Goal: Check status

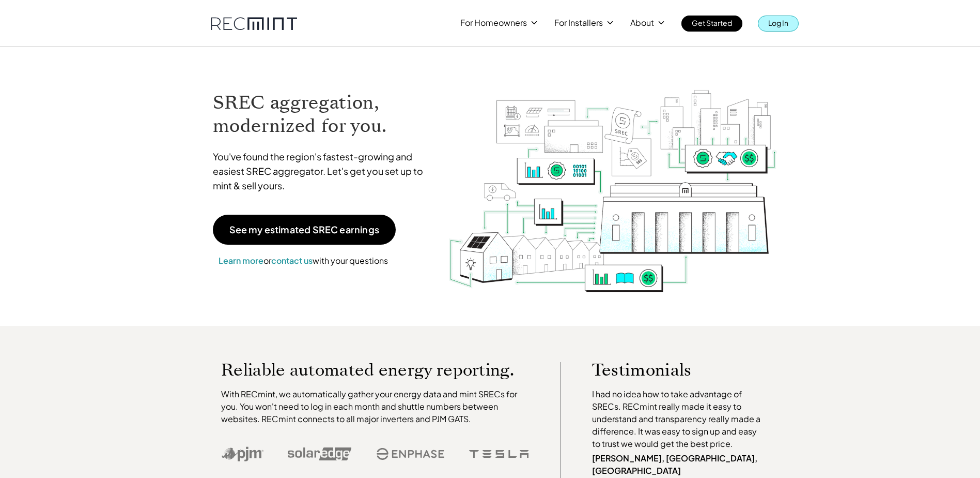
click at [771, 26] on p "Log In" at bounding box center [779, 23] width 20 height 14
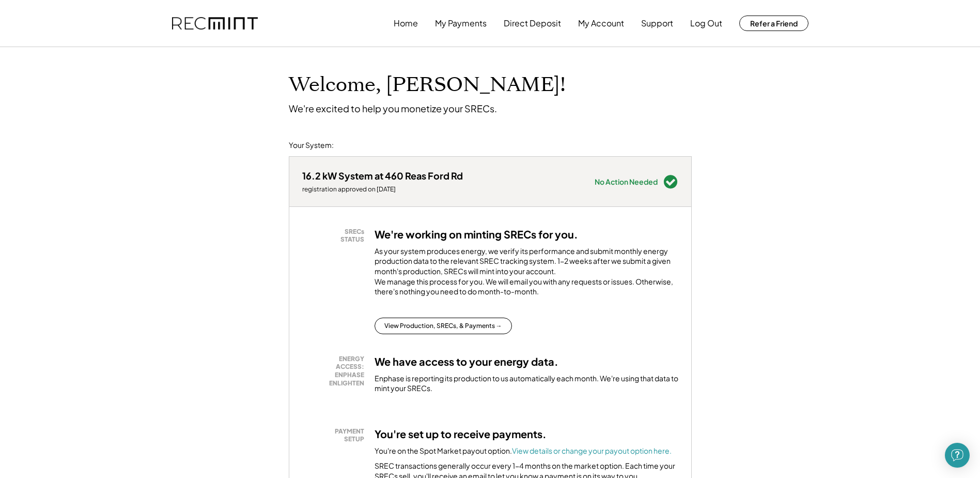
click at [435, 334] on button "View Production, SRECs, & Payments →" at bounding box center [443, 325] width 137 height 17
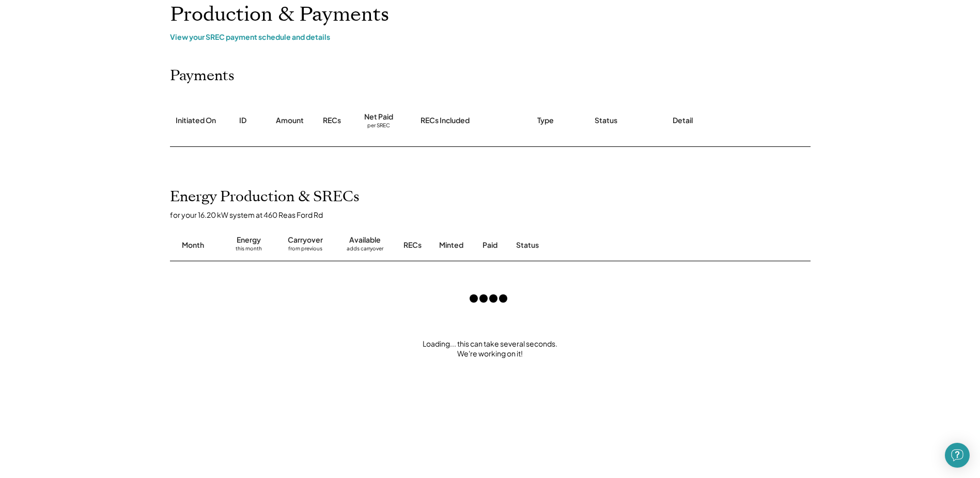
scroll to position [52, 0]
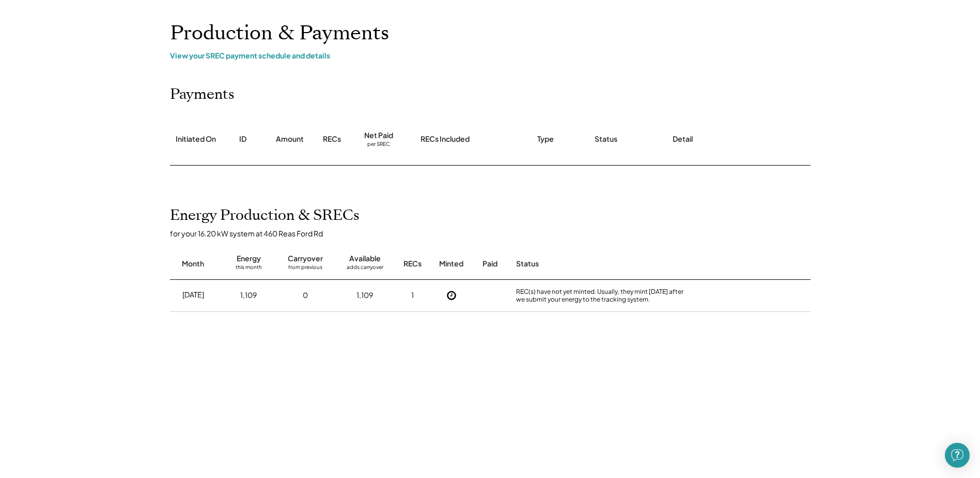
drag, startPoint x: 578, startPoint y: 296, endPoint x: 647, endPoint y: 301, distance: 68.9
click at [647, 301] on div "REC(s) have not yet minted. Usually, they mint within 2 weeks after we submit y…" at bounding box center [604, 295] width 176 height 16
drag, startPoint x: 515, startPoint y: 293, endPoint x: 626, endPoint y: 304, distance: 111.2
click at [626, 304] on div "REC(s) have not yet minted. Usually, they mint within 2 weeks after we submit y…" at bounding box center [604, 296] width 181 height 32
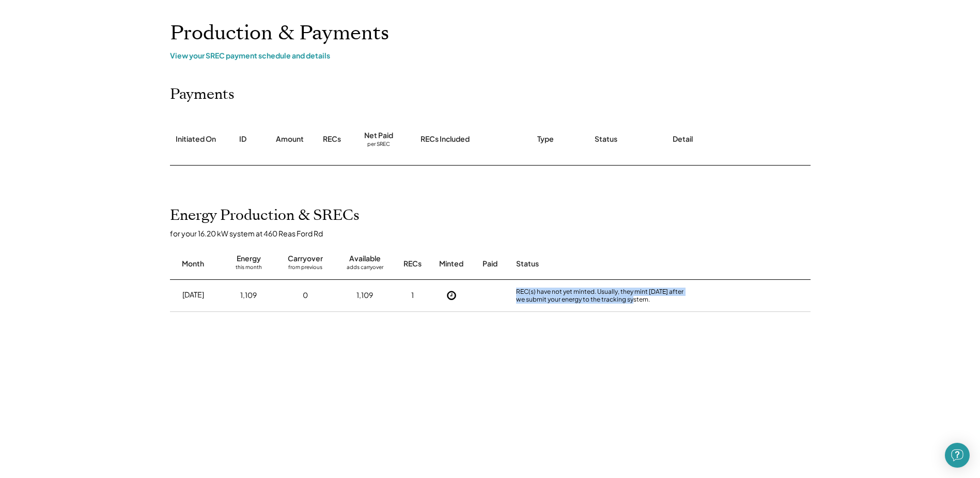
click at [626, 304] on div "REC(s) have not yet minted. Usually, they mint within 2 weeks after we submit y…" at bounding box center [604, 296] width 181 height 32
drag, startPoint x: 561, startPoint y: 292, endPoint x: 679, endPoint y: 299, distance: 118.1
click at [679, 299] on div "REC(s) have not yet minted. Usually, they mint within 2 weeks after we submit y…" at bounding box center [604, 296] width 181 height 32
drag, startPoint x: 182, startPoint y: 292, endPoint x: 611, endPoint y: 314, distance: 429.0
click at [611, 314] on div "Jul 2025 1,109 0 1,109 1 REC(s) have not yet minted. Usually, they mint within …" at bounding box center [490, 357] width 641 height 155
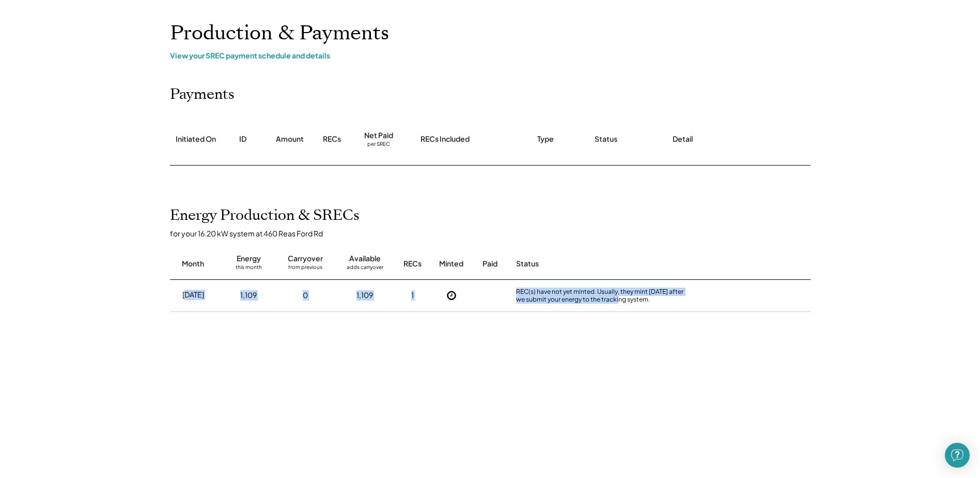
click at [611, 314] on div "Jul 2025 1,109 0 1,109 1 REC(s) have not yet minted. Usually, they mint within …" at bounding box center [490, 357] width 641 height 155
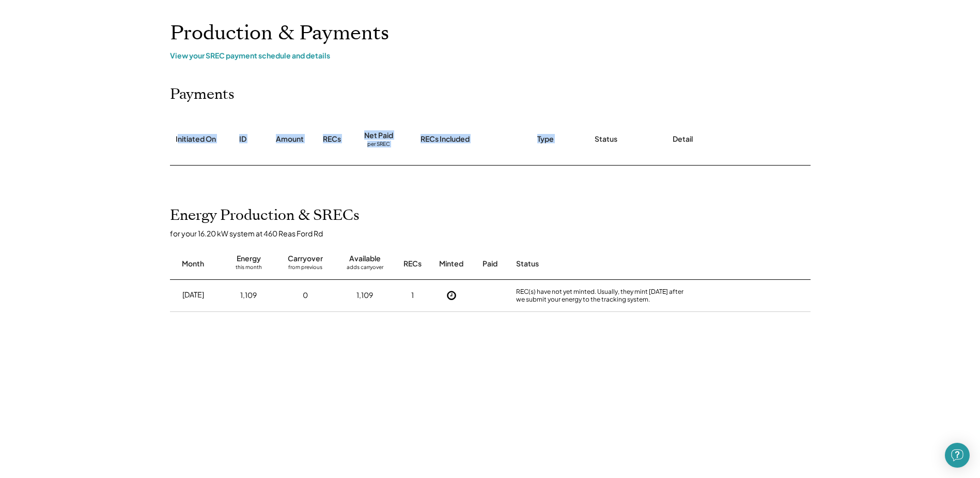
drag, startPoint x: 177, startPoint y: 137, endPoint x: 589, endPoint y: 143, distance: 412.0
click at [589, 143] on div "Initiated On ID Amount RECs Net Paid per SREC RECs Included Type Status Detail" at bounding box center [490, 140] width 641 height 52
drag, startPoint x: 589, startPoint y: 143, endPoint x: 564, endPoint y: 151, distance: 26.2
click at [564, 151] on div "Type" at bounding box center [555, 139] width 57 height 51
drag, startPoint x: 233, startPoint y: 136, endPoint x: 510, endPoint y: 137, distance: 276.5
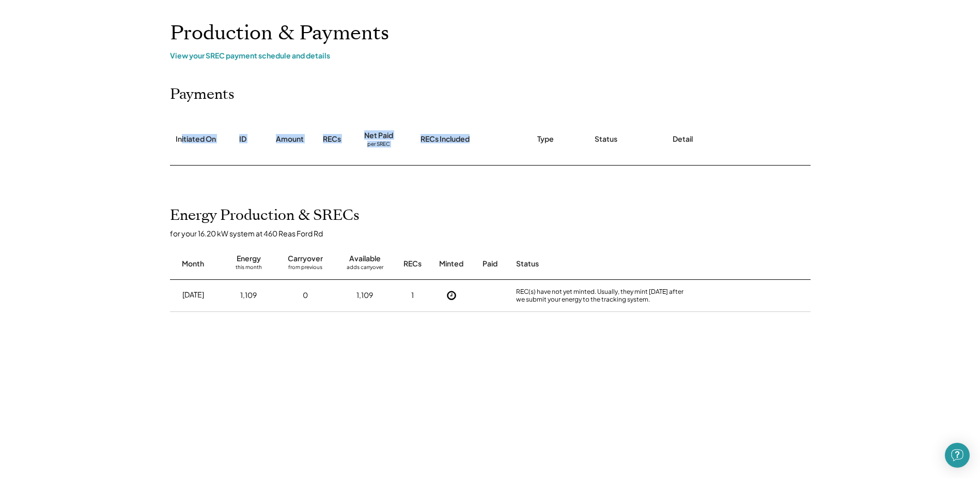
click at [510, 137] on div "Initiated On ID Amount RECs Net Paid per SREC RECs Included Type Status Detail" at bounding box center [490, 140] width 641 height 52
click at [508, 137] on div "RECs Included" at bounding box center [468, 139] width 117 height 51
drag, startPoint x: 349, startPoint y: 136, endPoint x: 528, endPoint y: 149, distance: 179.3
click at [528, 149] on div "Initiated On ID Amount RECs Net Paid per SREC RECs Included Type Status Detail" at bounding box center [490, 140] width 641 height 52
click at [531, 149] on div "Type" at bounding box center [555, 139] width 57 height 51
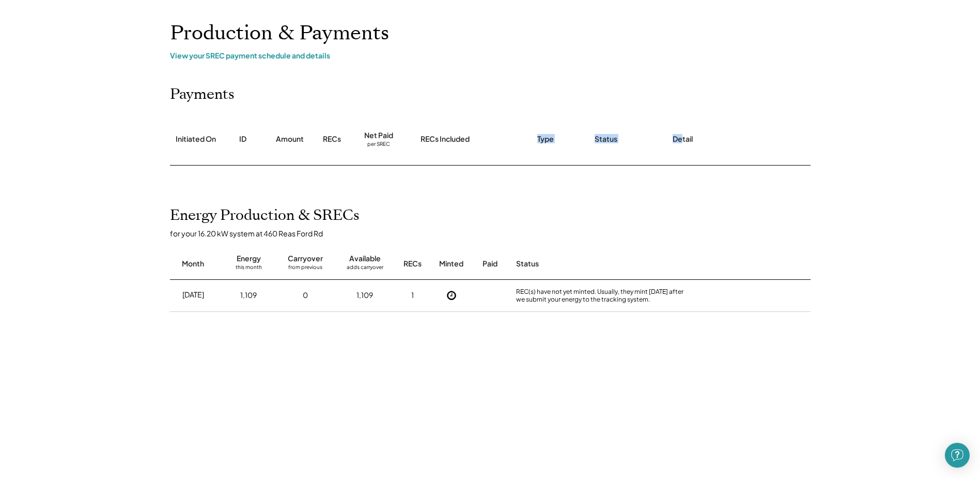
drag, startPoint x: 539, startPoint y: 140, endPoint x: 683, endPoint y: 142, distance: 144.2
click at [683, 142] on div "Initiated On ID Amount RECs Net Paid per SREC RECs Included Type Status Detail" at bounding box center [490, 140] width 641 height 52
click at [683, 142] on div "Detail" at bounding box center [683, 139] width 20 height 10
drag, startPoint x: 672, startPoint y: 299, endPoint x: 508, endPoint y: 289, distance: 164.7
click at [508, 289] on div "Jul 2025 1,109 0 1,109 1 REC(s) have not yet minted. Usually, they mint within …" at bounding box center [490, 296] width 641 height 32
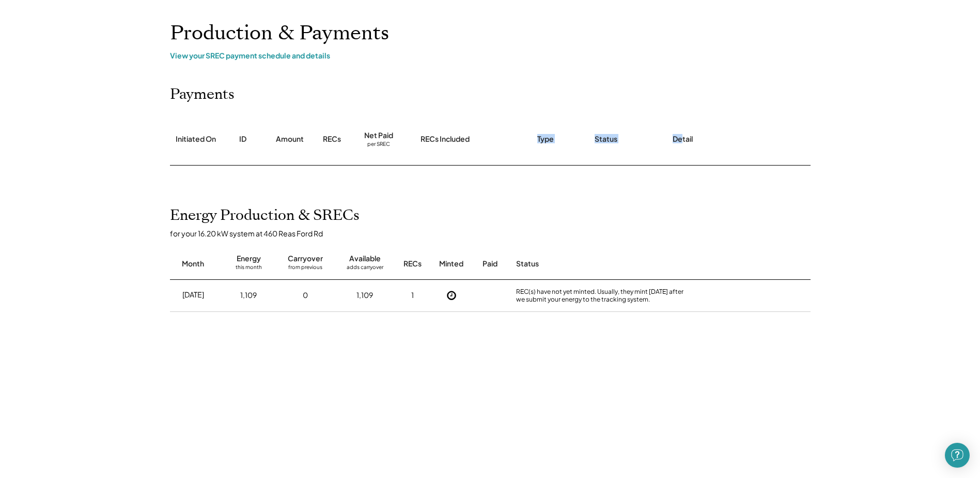
drag, startPoint x: 508, startPoint y: 289, endPoint x: 526, endPoint y: 292, distance: 18.4
click at [507, 298] on div "Jul 2025 1,109 0 1,109 1 REC(s) have not yet minted. Usually, they mint within …" at bounding box center [490, 296] width 641 height 32
drag, startPoint x: 517, startPoint y: 290, endPoint x: 640, endPoint y: 304, distance: 123.9
click at [640, 304] on div "REC(s) have not yet minted. Usually, they mint within 2 weeks after we submit y…" at bounding box center [604, 296] width 181 height 32
drag, startPoint x: 640, startPoint y: 304, endPoint x: 649, endPoint y: 301, distance: 9.3
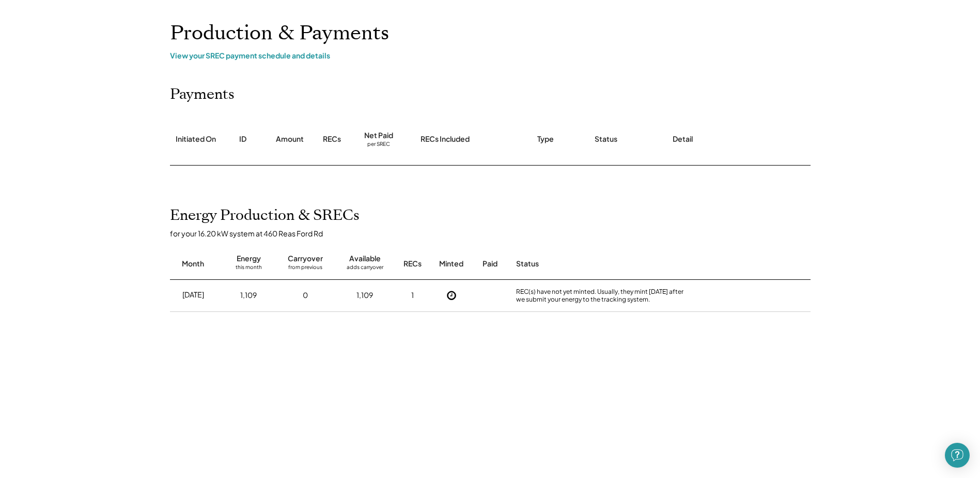
click at [649, 301] on div "REC(s) have not yet minted. Usually, they mint within 2 weeks after we submit y…" at bounding box center [604, 295] width 176 height 16
drag, startPoint x: 667, startPoint y: 298, endPoint x: 149, endPoint y: 283, distance: 518.1
click at [149, 283] on div "Home My Payments Direct Deposit My Account Support Log Out Refer a Friend Produ…" at bounding box center [490, 310] width 980 height 724
drag, startPoint x: 149, startPoint y: 283, endPoint x: 205, endPoint y: 308, distance: 61.1
click at [205, 308] on div "Jul 2025" at bounding box center [193, 295] width 47 height 27
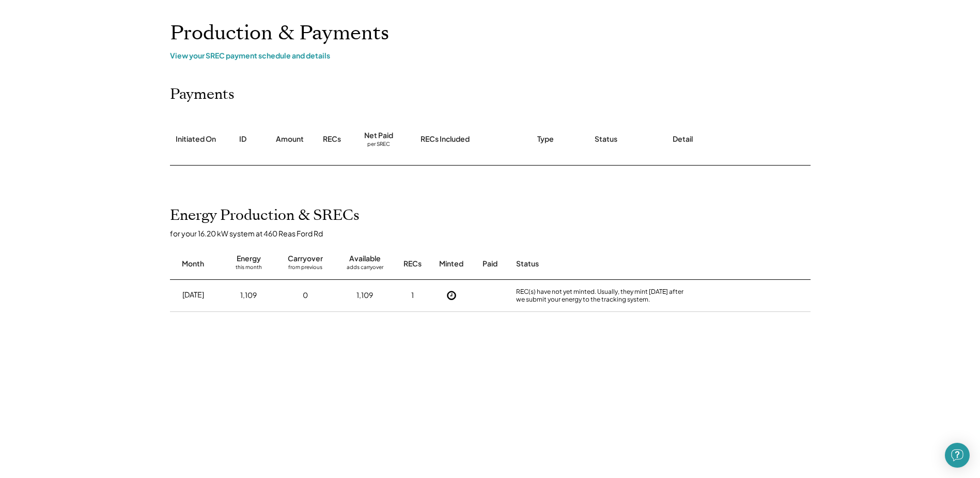
drag, startPoint x: 180, startPoint y: 296, endPoint x: 687, endPoint y: 302, distance: 507.1
click at [687, 302] on div "Jul 2025 1,109 0 1,109 1 REC(s) have not yet minted. Usually, they mint within …" at bounding box center [490, 296] width 641 height 32
drag, startPoint x: 687, startPoint y: 302, endPoint x: 616, endPoint y: 312, distance: 71.9
click at [616, 312] on div "Jul 2025 1,109 0 1,109 1 REC(s) have not yet minted. Usually, they mint within …" at bounding box center [490, 357] width 641 height 155
drag, startPoint x: 185, startPoint y: 293, endPoint x: 691, endPoint y: 304, distance: 506.1
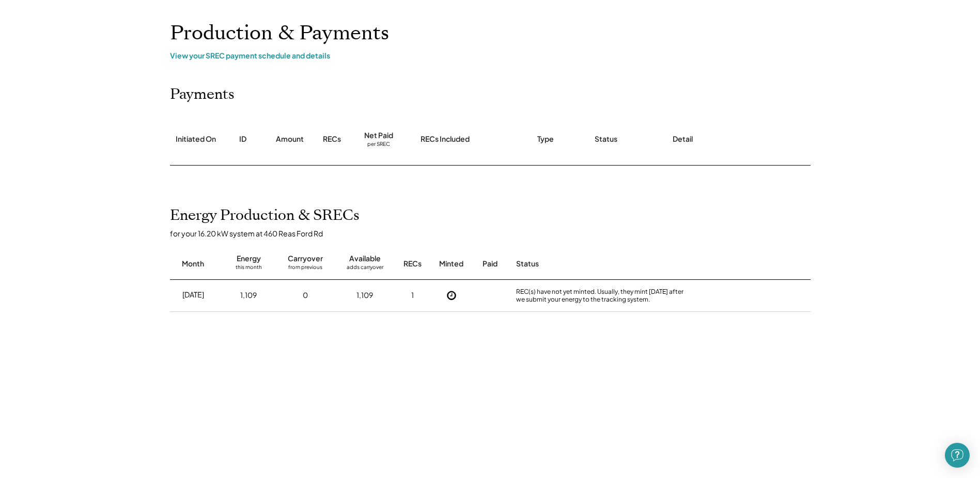
click at [691, 304] on div "Jul 2025 1,109 0 1,109 1 REC(s) have not yet minted. Usually, they mint within …" at bounding box center [490, 296] width 641 height 32
drag, startPoint x: 691, startPoint y: 304, endPoint x: 682, endPoint y: 303, distance: 8.4
click at [688, 304] on div "REC(s) have not yet minted. Usually, they mint within 2 weeks after we submit y…" at bounding box center [604, 296] width 181 height 32
